Goal: Transaction & Acquisition: Purchase product/service

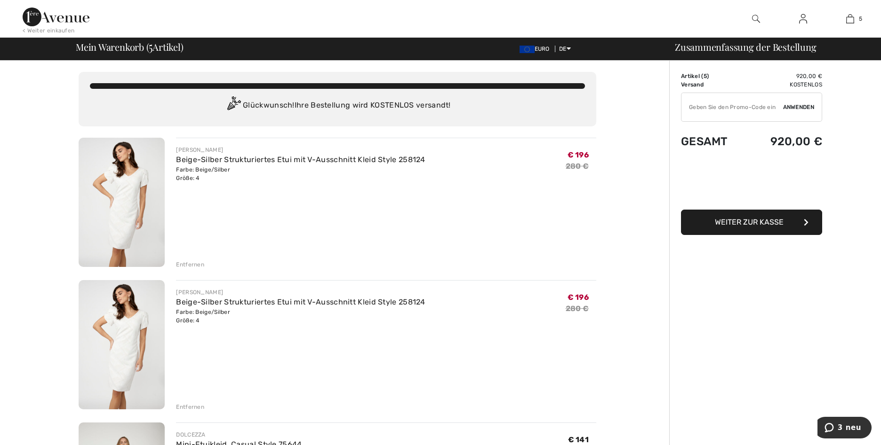
click at [182, 407] on div "Entfernen" at bounding box center [190, 407] width 28 height 8
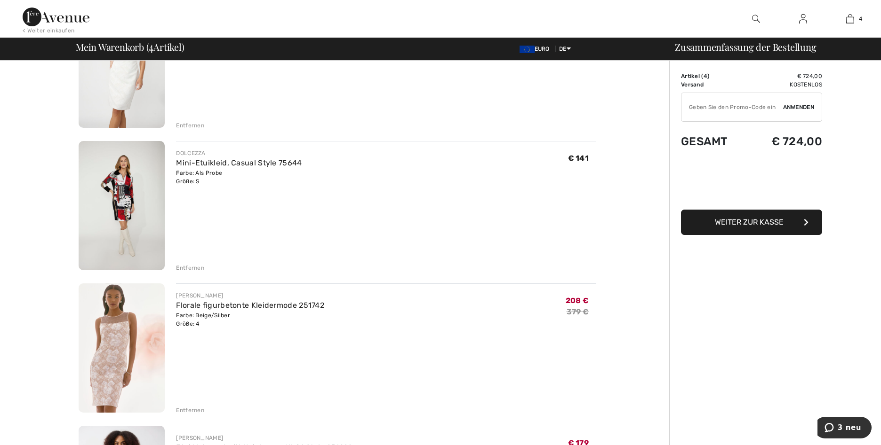
scroll to position [188, 0]
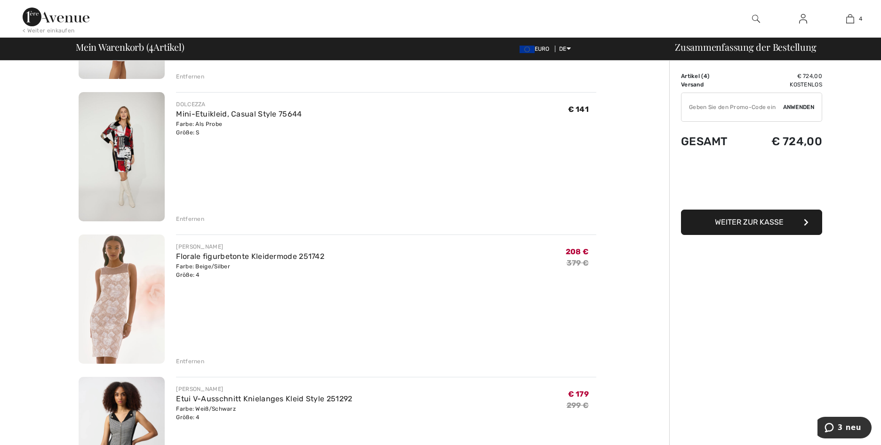
click at [191, 362] on div "Entfernen" at bounding box center [190, 361] width 28 height 8
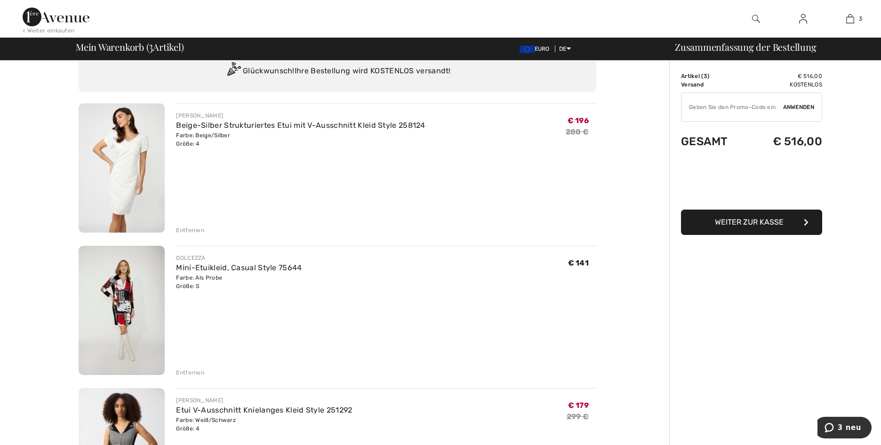
scroll to position [0, 0]
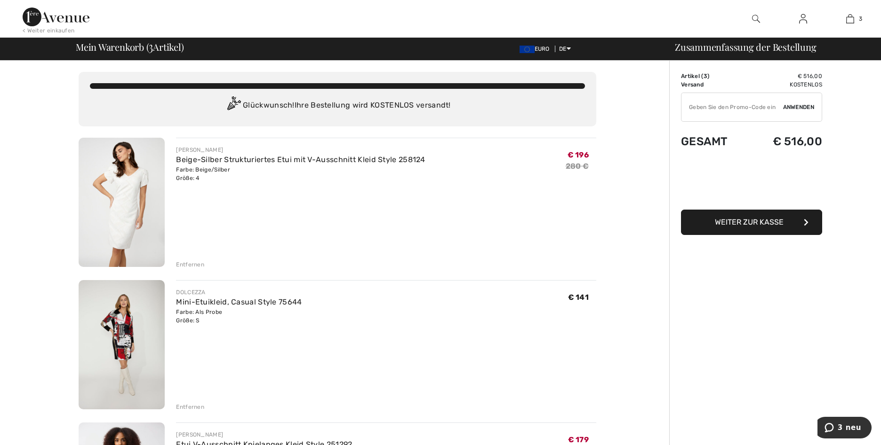
click at [801, 20] on img at bounding box center [803, 18] width 8 height 11
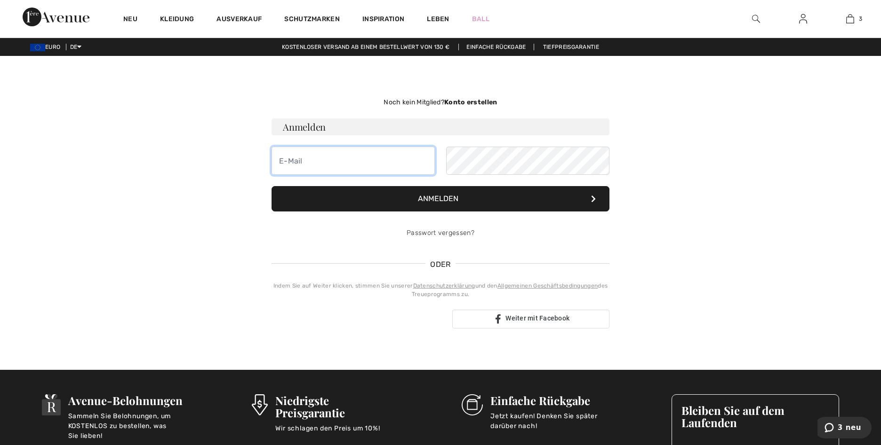
type input "syvoels@web.de"
click at [425, 197] on font "Anmelden" at bounding box center [438, 198] width 40 height 9
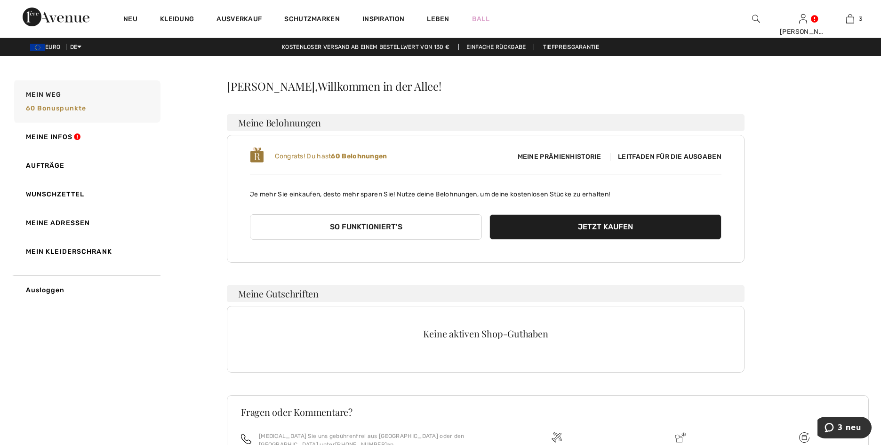
click at [578, 155] on span "Meine Prämienhistorie" at bounding box center [559, 157] width 98 height 10
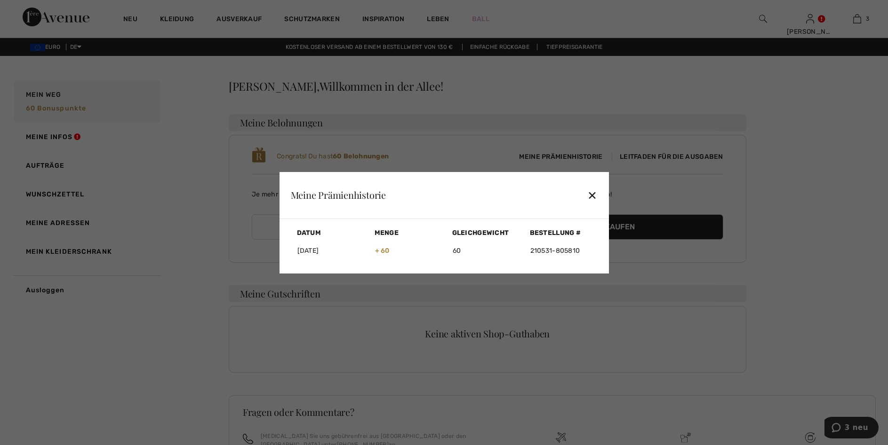
click at [594, 195] on div "✕" at bounding box center [592, 195] width 10 height 20
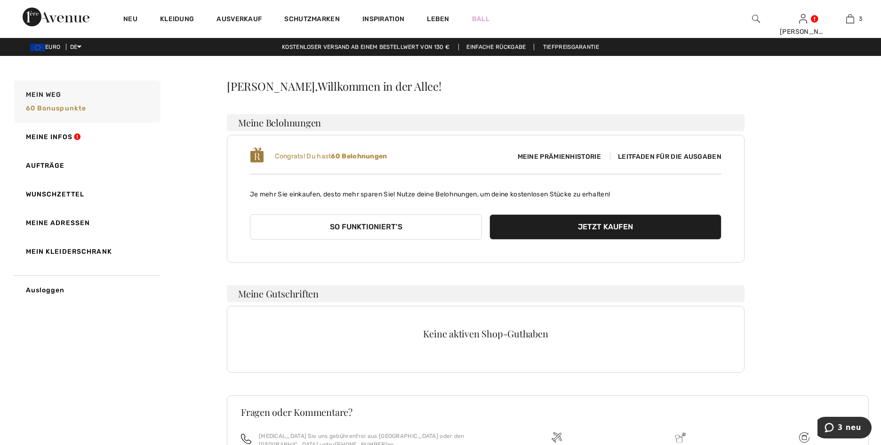
click at [652, 158] on span "Leitfaden für die Ausgaben" at bounding box center [665, 157] width 111 height 8
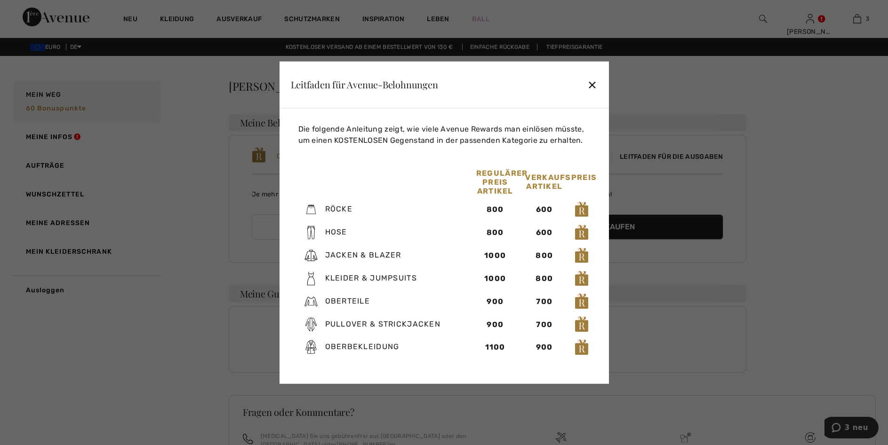
click at [591, 85] on div "✕" at bounding box center [592, 85] width 10 height 20
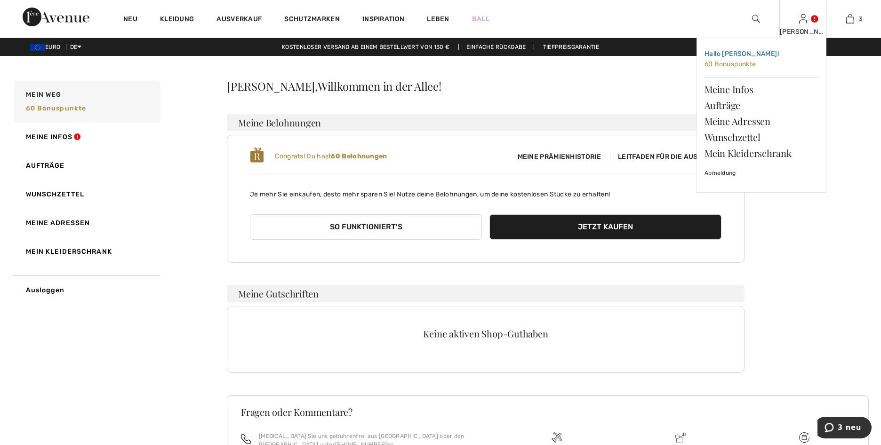
click at [747, 65] on span "60 Bonuspunkte" at bounding box center [730, 64] width 52 height 8
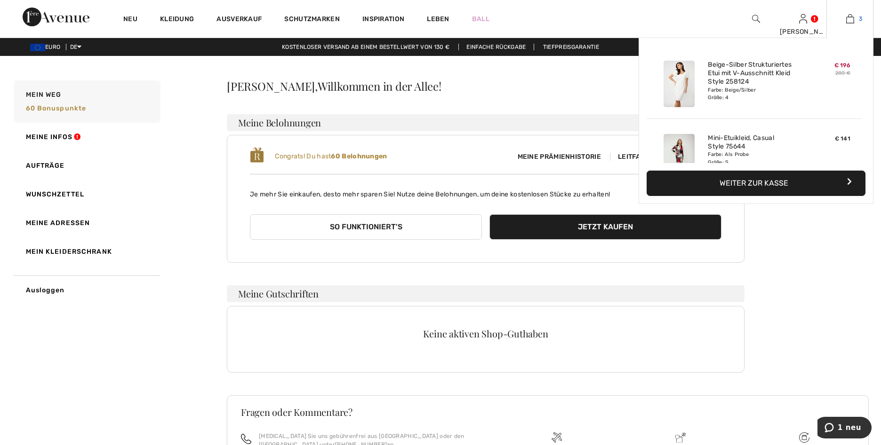
click at [848, 20] on img at bounding box center [850, 18] width 8 height 11
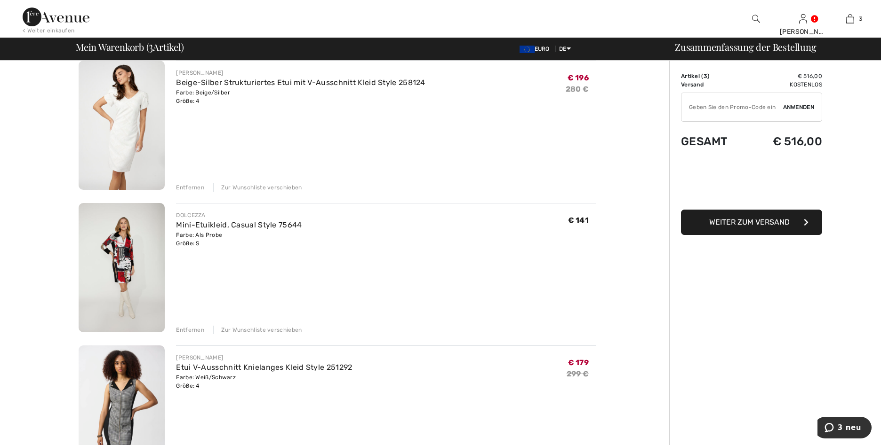
scroll to position [94, 0]
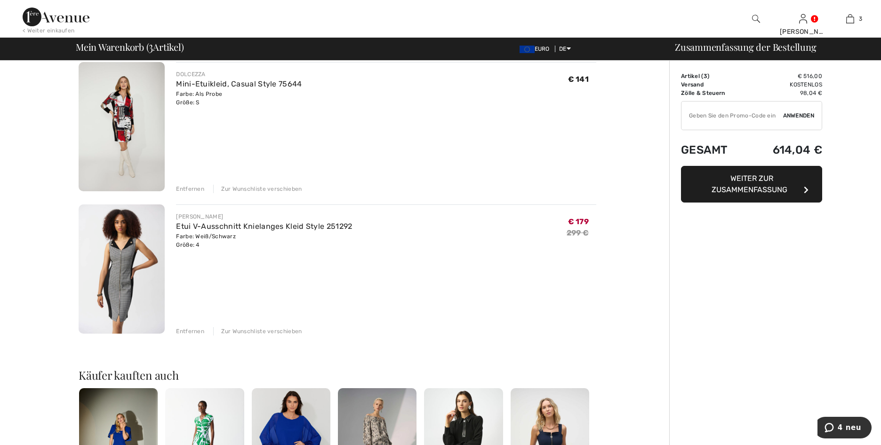
scroll to position [235, 0]
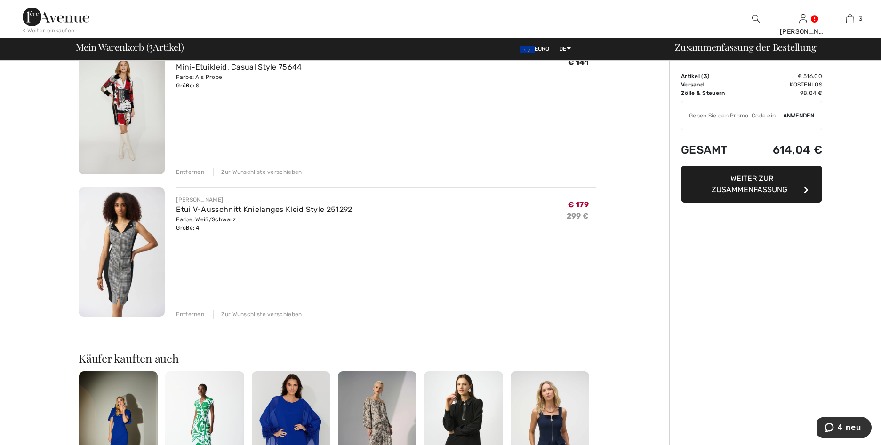
click at [119, 262] on img at bounding box center [122, 252] width 86 height 129
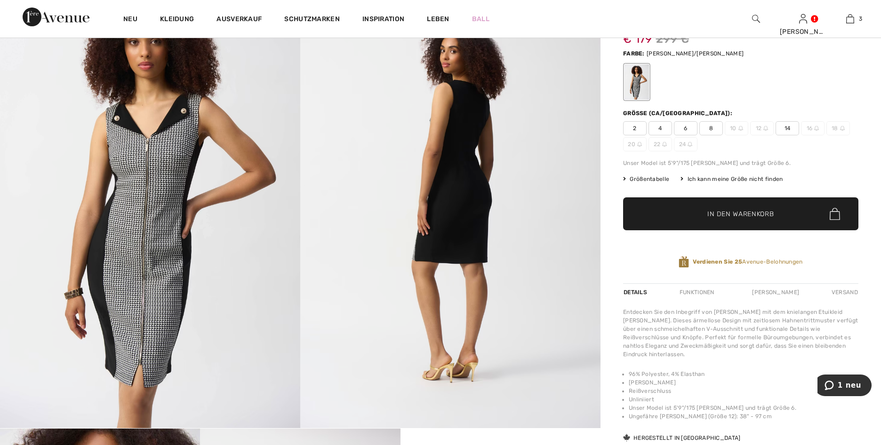
scroll to position [94, 0]
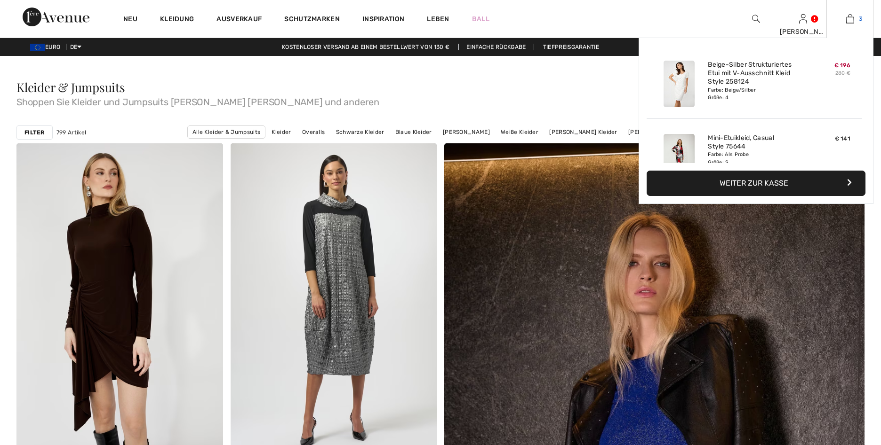
checkbox input "true"
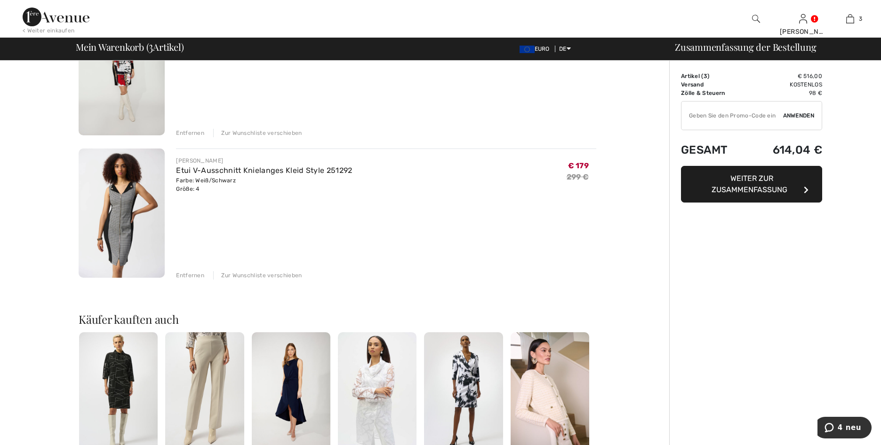
scroll to position [282, 0]
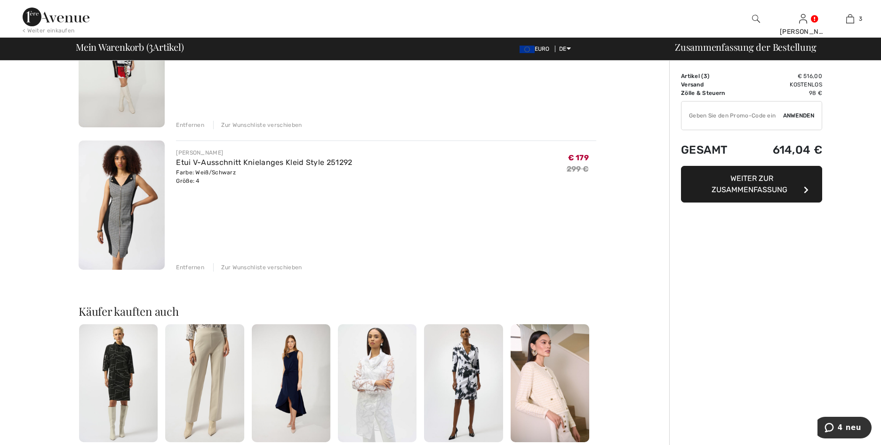
click at [192, 264] on div "Entfernen" at bounding box center [190, 267] width 28 height 8
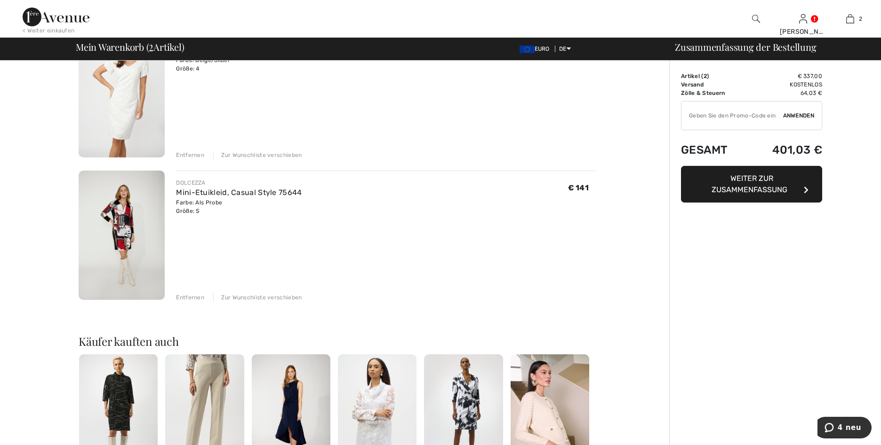
scroll to position [47, 0]
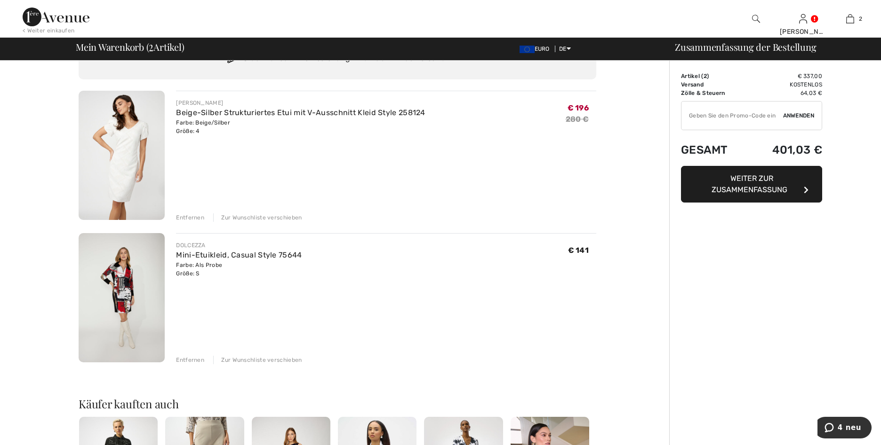
click at [128, 302] on img at bounding box center [122, 297] width 86 height 129
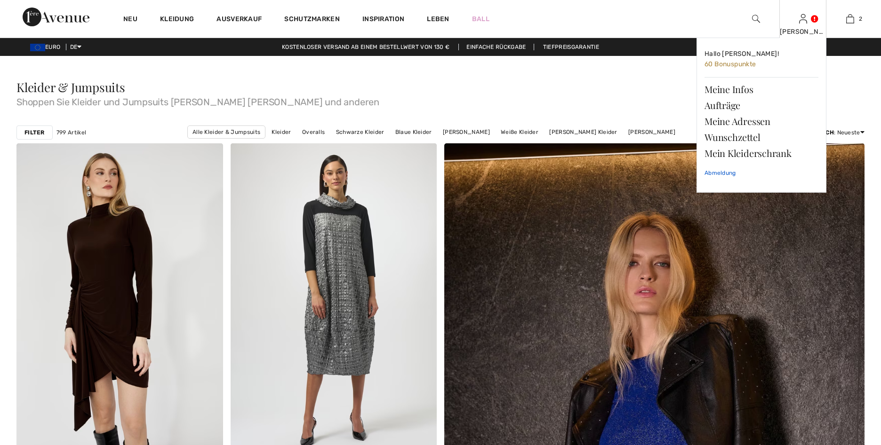
click at [727, 174] on link "Abmeldung" at bounding box center [761, 173] width 114 height 24
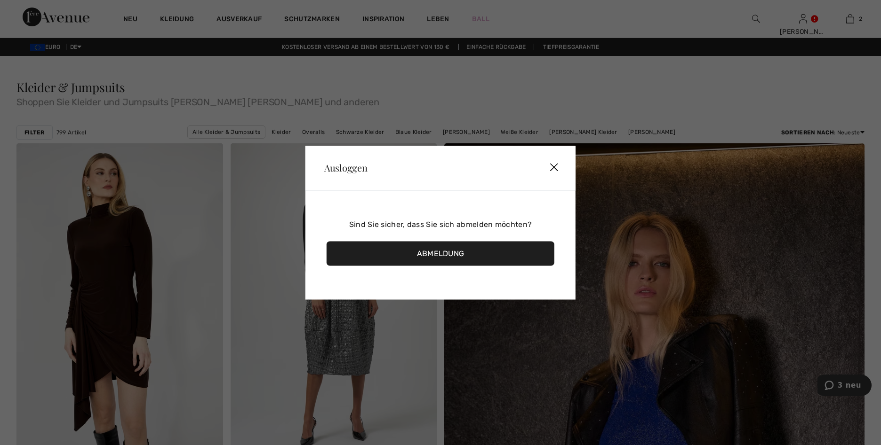
click at [434, 255] on div "Abmeldung" at bounding box center [440, 253] width 228 height 24
